Goal: Information Seeking & Learning: Learn about a topic

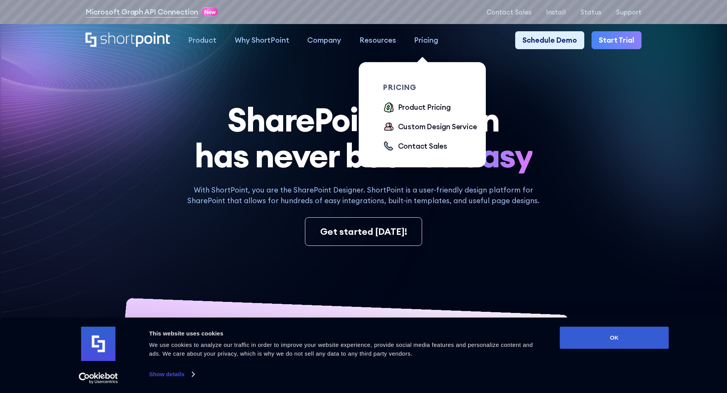
click at [425, 41] on div "Pricing" at bounding box center [426, 40] width 24 height 11
click at [420, 106] on div "Product Pricing" at bounding box center [424, 107] width 53 height 11
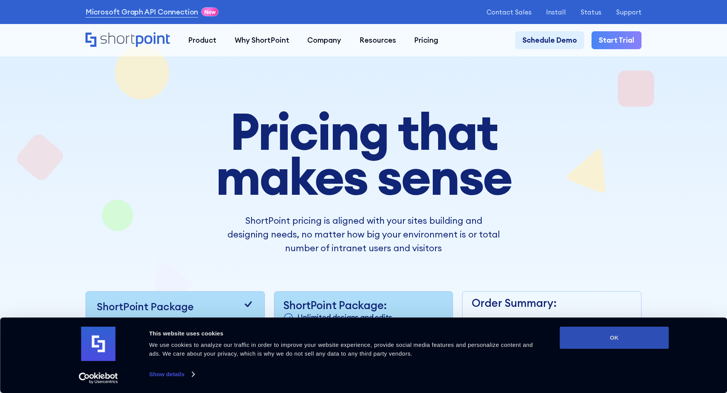
click at [596, 340] on button "OK" at bounding box center [613, 338] width 109 height 22
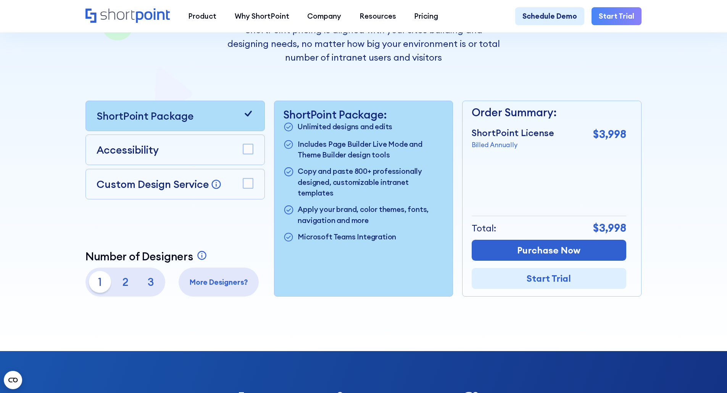
scroll to position [229, 0]
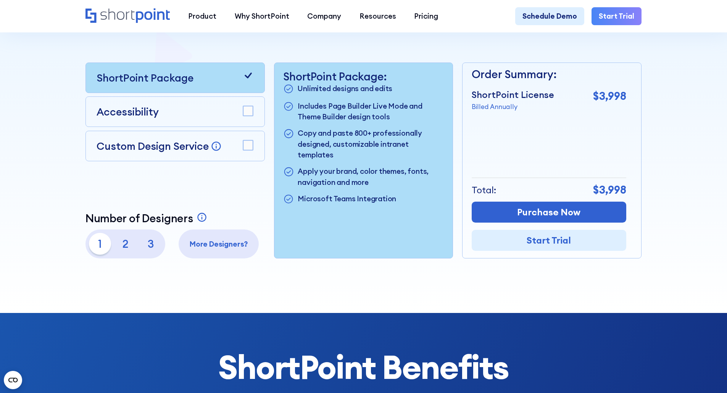
click at [121, 248] on p "2" at bounding box center [125, 244] width 22 height 22
click at [146, 249] on p "3" at bounding box center [151, 244] width 22 height 22
click at [99, 245] on p "1" at bounding box center [100, 244] width 22 height 22
click at [123, 248] on p "2" at bounding box center [125, 244] width 22 height 22
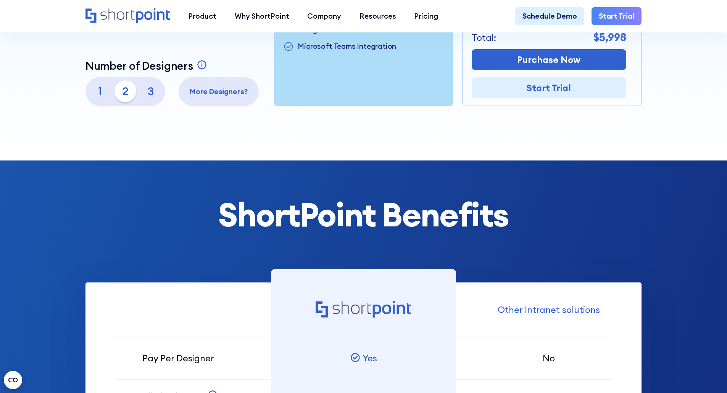
scroll to position [343, 0]
